Goal: Information Seeking & Learning: Learn about a topic

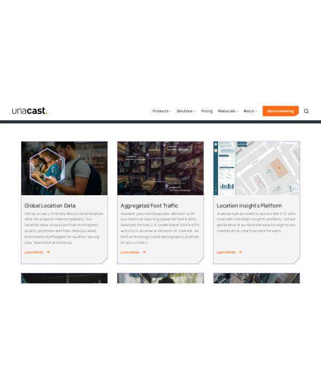
scroll to position [189, 0]
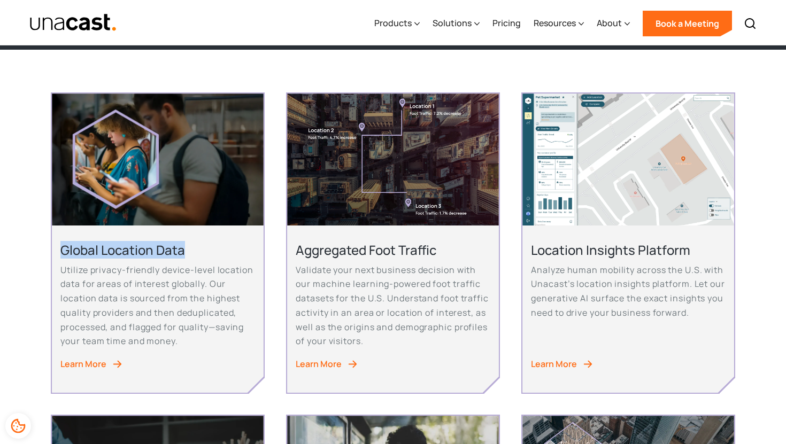
drag, startPoint x: 195, startPoint y: 254, endPoint x: 57, endPoint y: 255, distance: 137.9
click at [57, 255] on div "Global Location Data Utilize privacy-friendly device-level location data for ar…" at bounding box center [157, 309] width 211 height 167
copy h2 "Global Location Data"
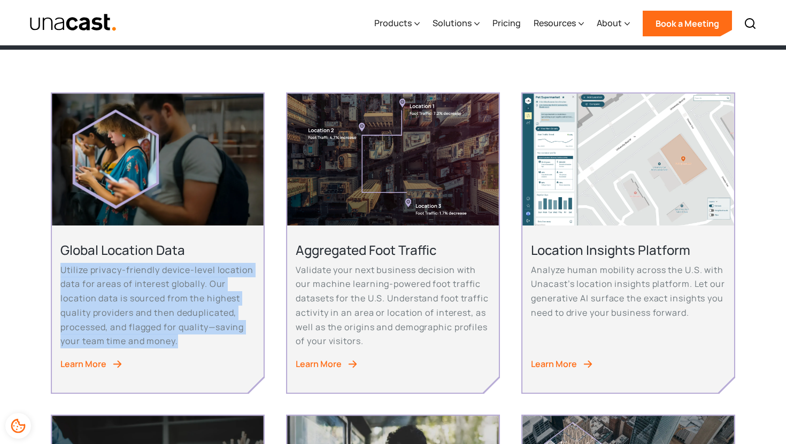
drag, startPoint x: 207, startPoint y: 352, endPoint x: 61, endPoint y: 264, distance: 170.3
click at [61, 268] on div "Global Location Data Utilize privacy-friendly device-level location data for ar…" at bounding box center [157, 299] width 194 height 115
copy p "Utilize privacy-friendly device-level location data for areas of interest globa…"
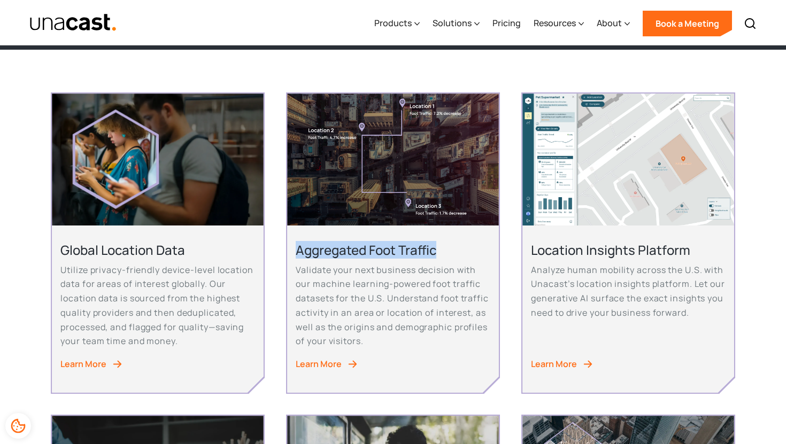
drag, startPoint x: 450, startPoint y: 255, endPoint x: 294, endPoint y: 249, distance: 155.7
click at [294, 256] on div "Aggregated Foot Traffic Validate your next business decision with our machine l…" at bounding box center [392, 309] width 211 height 167
copy h2 "Aggregated Foot Traffic"
click at [597, 245] on h2 "Location Insights Platform" at bounding box center [628, 250] width 194 height 17
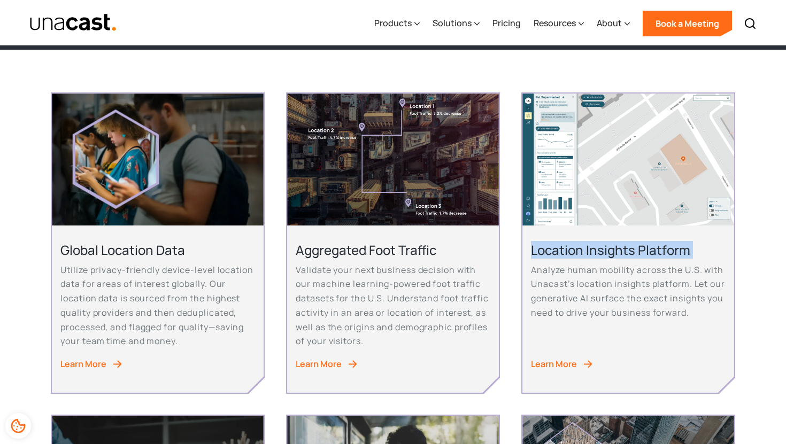
click at [597, 245] on h2 "Location Insights Platform" at bounding box center [628, 250] width 194 height 17
copy h2 "Location Insights Platform"
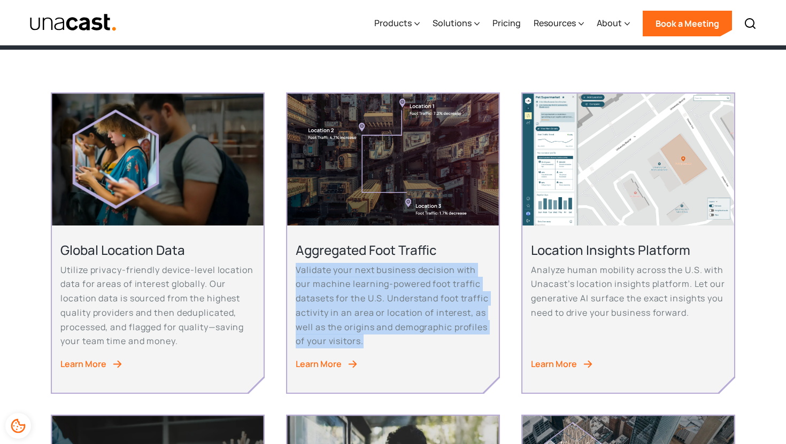
drag, startPoint x: 464, startPoint y: 345, endPoint x: 283, endPoint y: 268, distance: 196.6
copy p "Validate your next business decision with our machine learning-powered foot tra…"
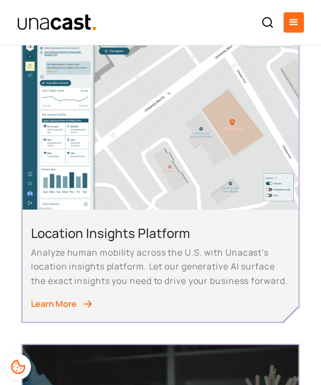
scroll to position [912, 0]
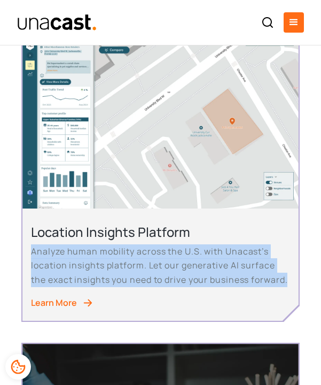
drag, startPoint x: 287, startPoint y: 291, endPoint x: 26, endPoint y: 246, distance: 264.1
click at [26, 246] on div "Location Insights Platform Analyze human mobility across the U.S. with Unacast’…" at bounding box center [160, 265] width 276 height 112
copy p "Analyze human mobility across the U.S. with Unacast’s location insights platfor…"
